Goal: Navigation & Orientation: Find specific page/section

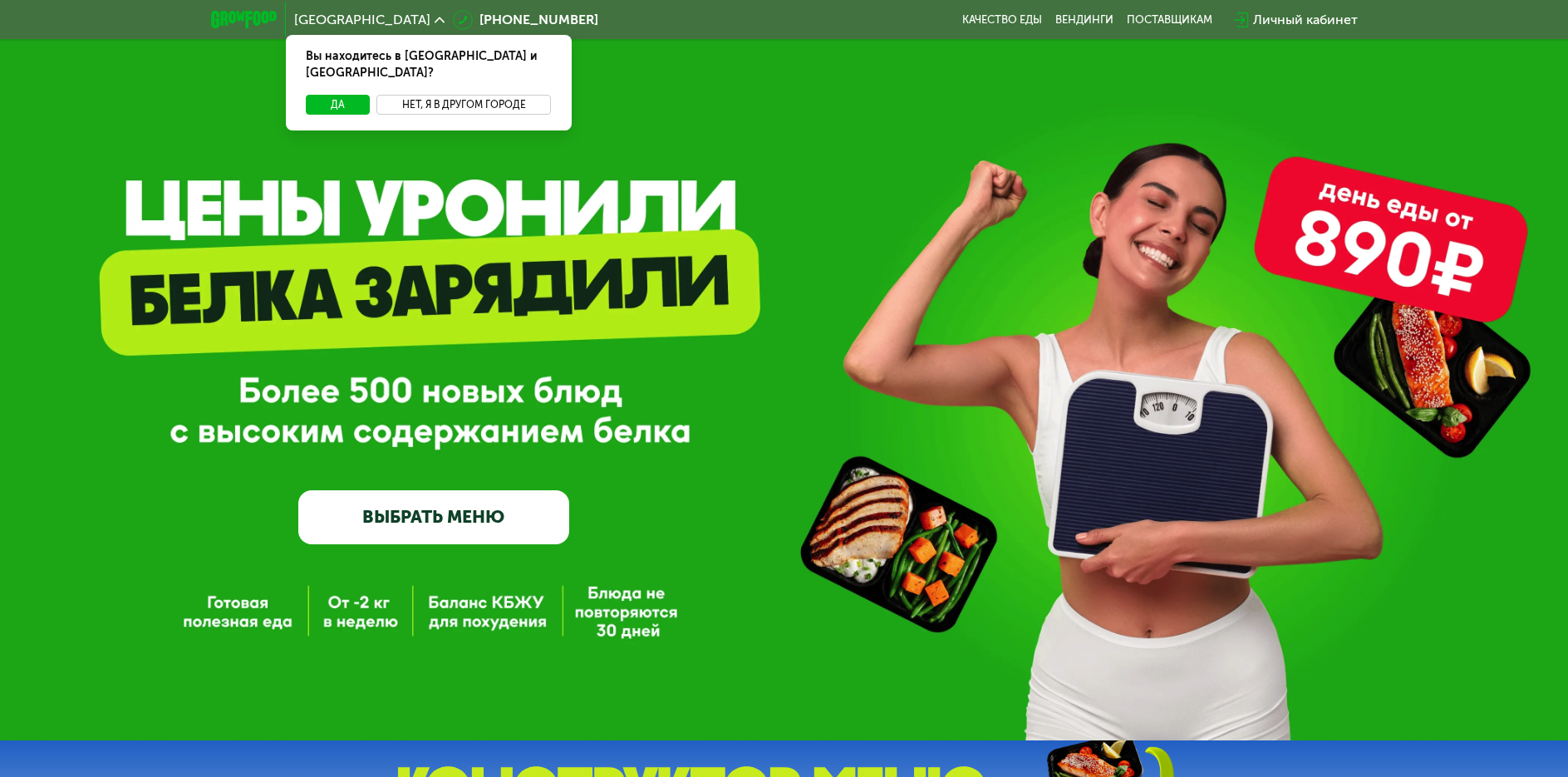
click at [452, 77] on div "Вы находитесь в [GEOGRAPHIC_DATA] и [GEOGRAPHIC_DATA]? Да Нет, я в другом городе" at bounding box center [428, 82] width 286 height 96
click at [493, 95] on button "Нет, я в другом городе" at bounding box center [464, 105] width 176 height 20
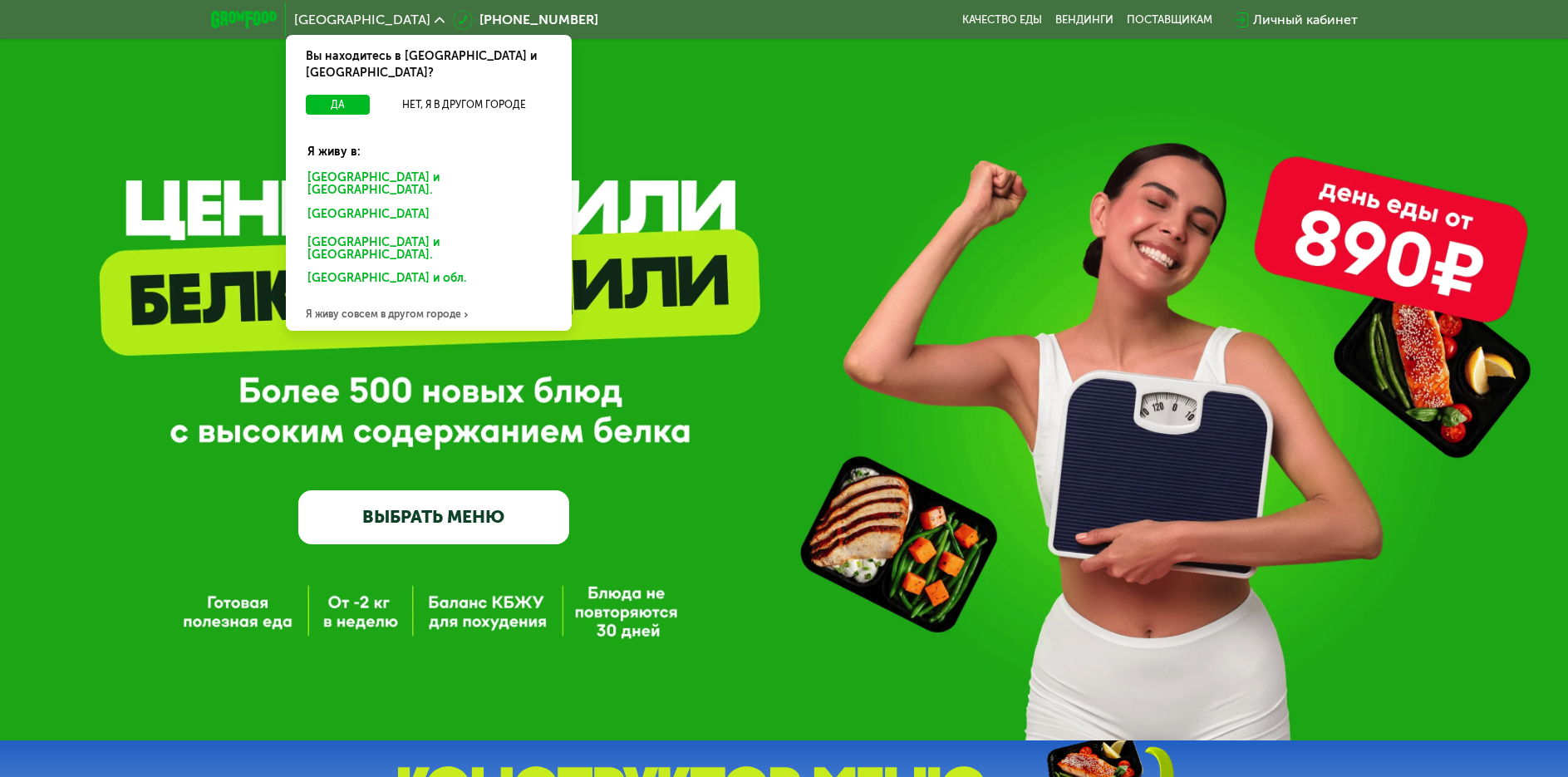
click at [397, 203] on div "[GEOGRAPHIC_DATA] и [GEOGRAPHIC_DATA]." at bounding box center [425, 217] width 259 height 27
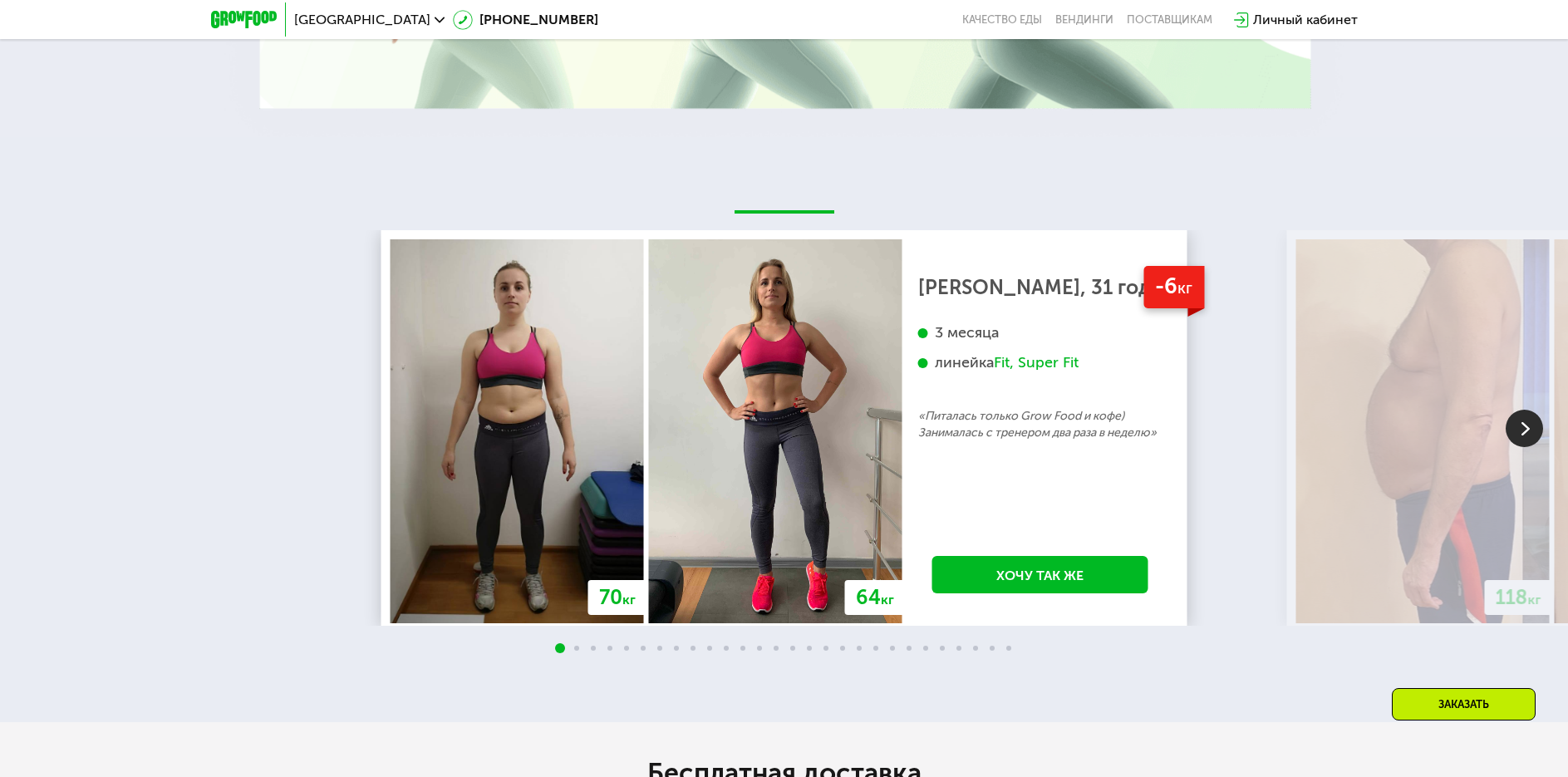
scroll to position [3075, 0]
